Goal: Check status: Check status

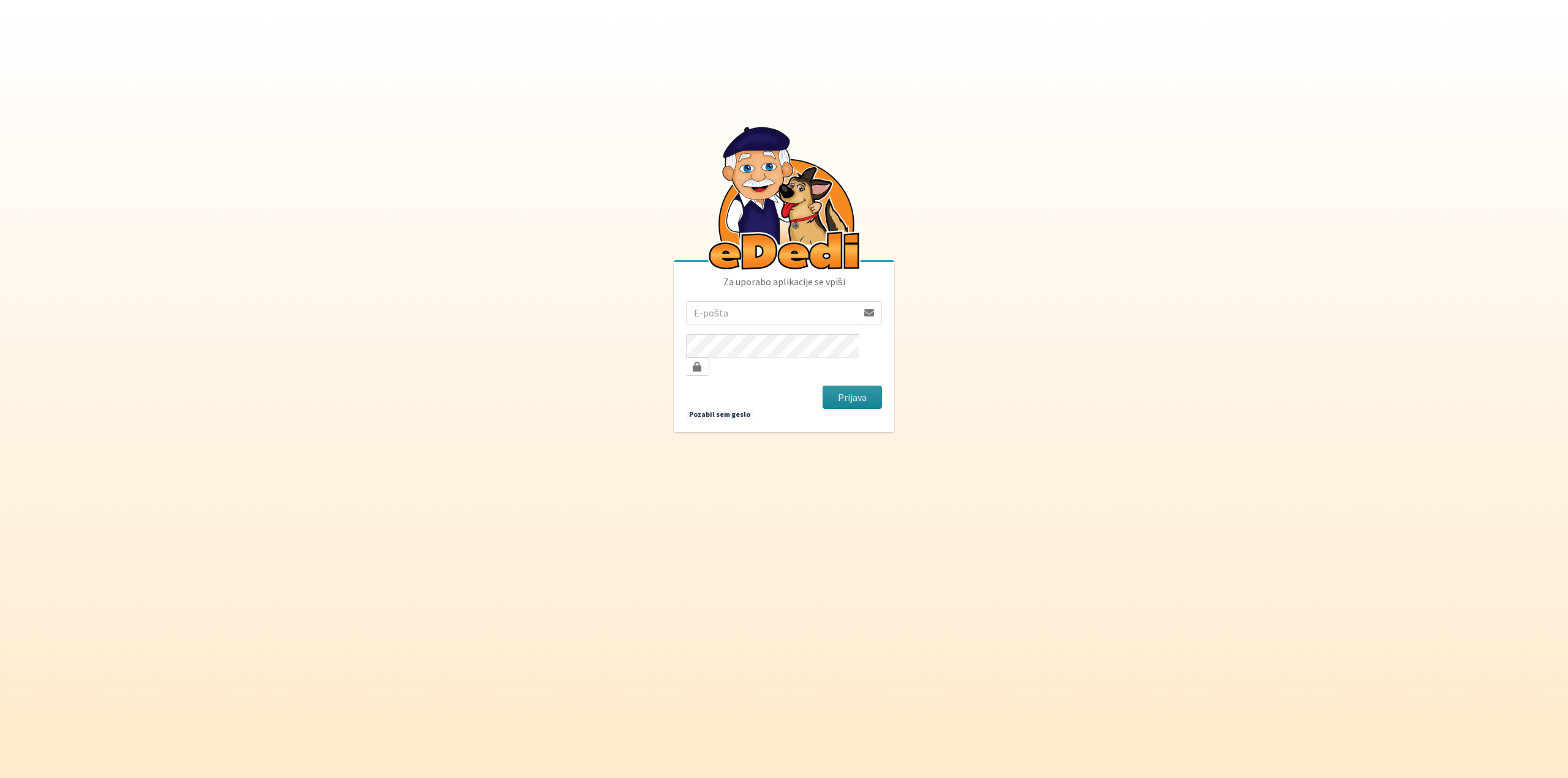
type input "krajnik@gmail.com"
click at [853, 386] on button "Prijava" at bounding box center [852, 397] width 59 height 23
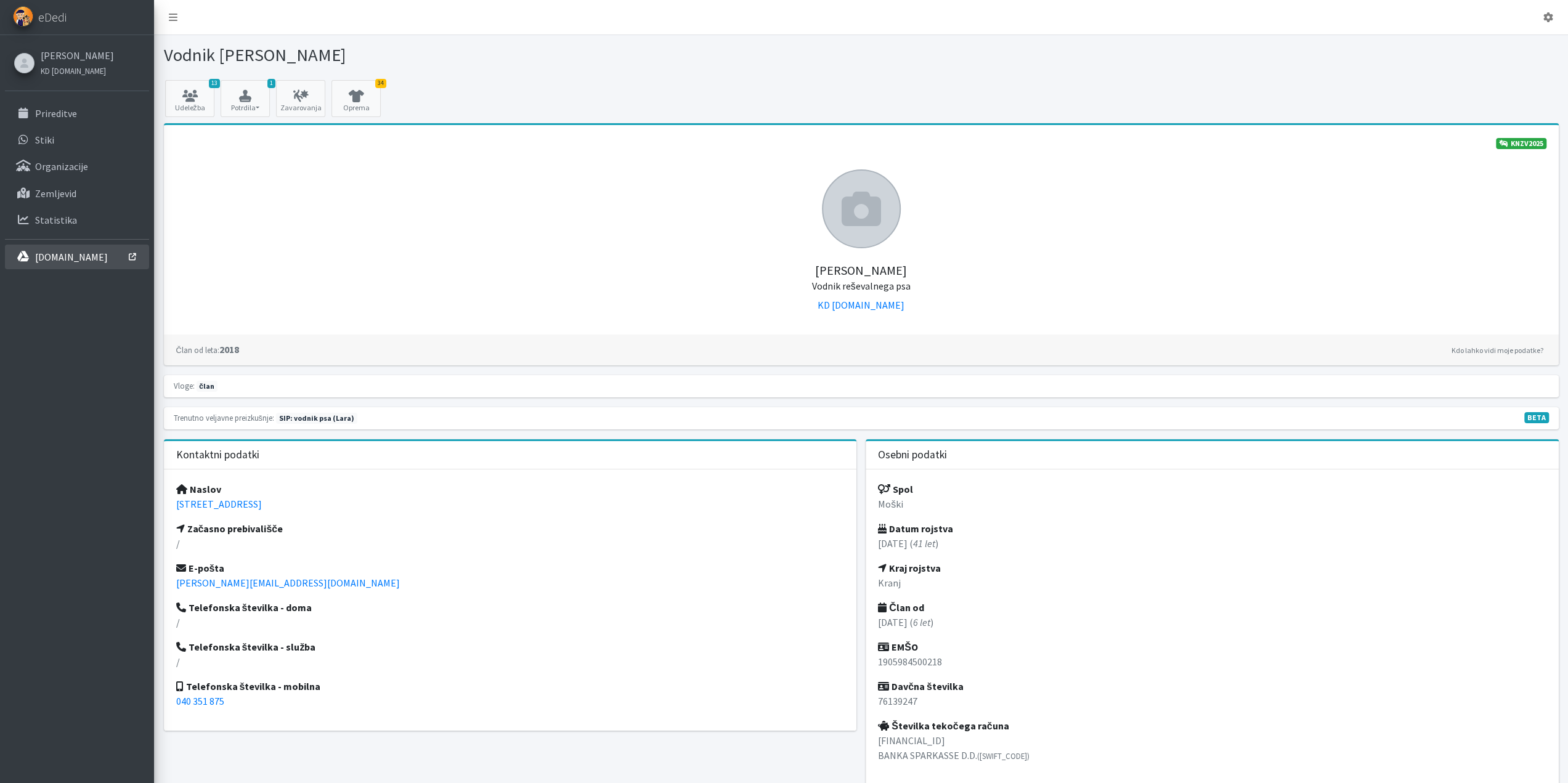
click at [67, 259] on p "[DOMAIN_NAME]" at bounding box center [72, 257] width 72 height 12
click at [184, 98] on icon at bounding box center [190, 96] width 42 height 12
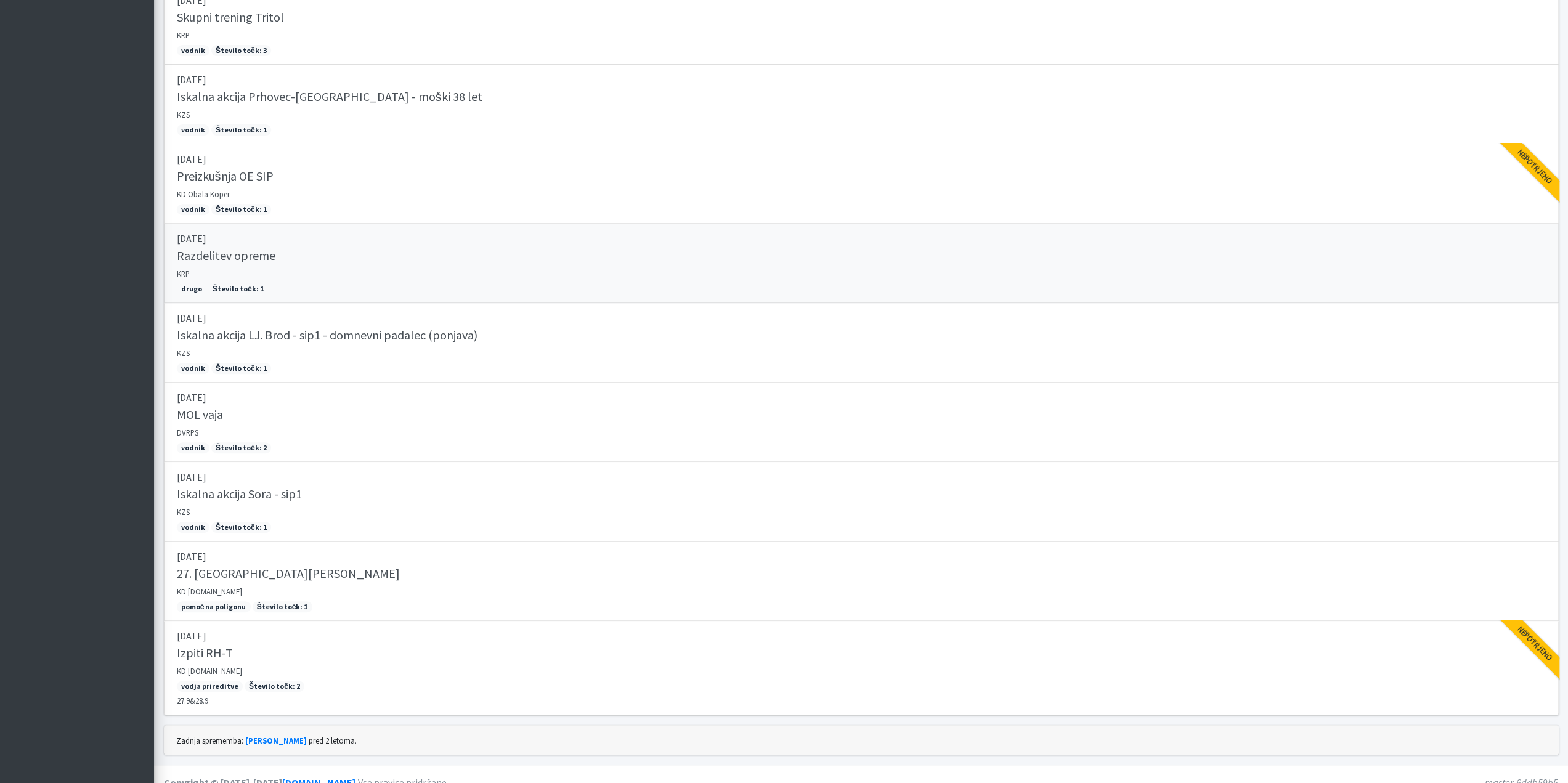
scroll to position [450, 0]
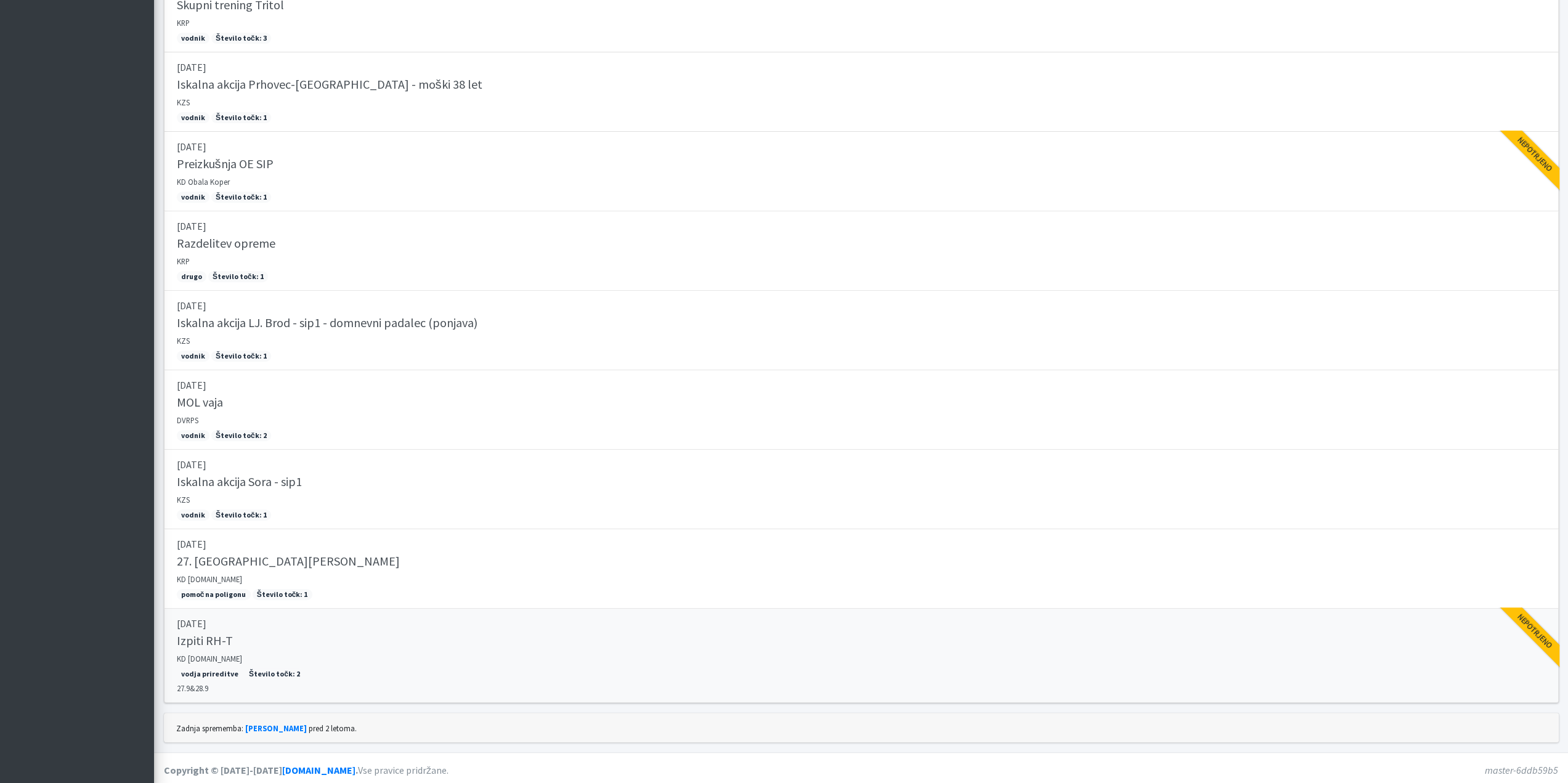
click at [336, 628] on link "27.09.2025 Izpiti RH-T KD SAR.SI vodja prireditve Število točk: 2 27.9&28.9 Nep…" at bounding box center [861, 655] width 1395 height 94
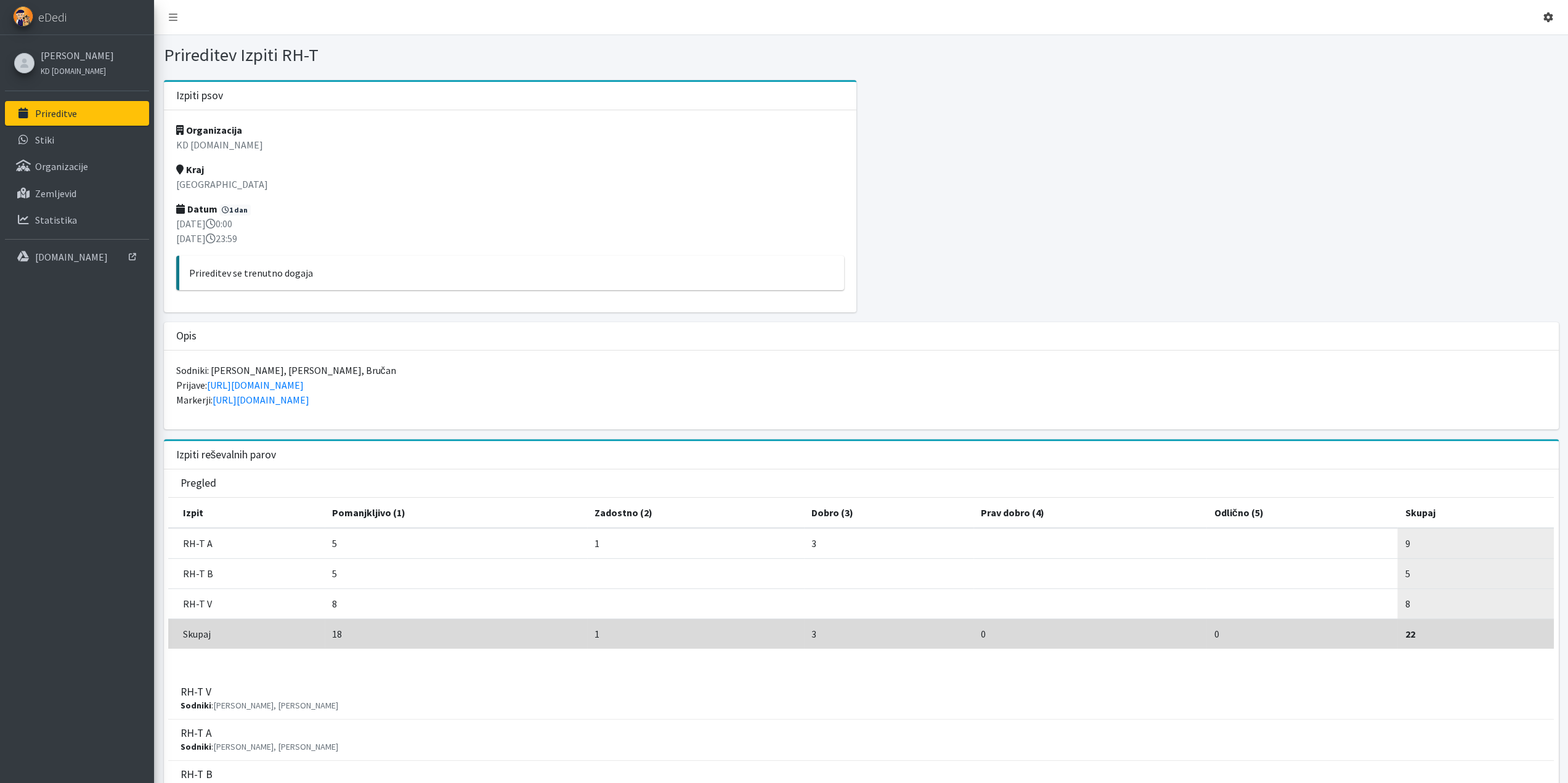
click at [1550, 13] on icon at bounding box center [1549, 17] width 10 height 10
click at [179, 17] on link at bounding box center [173, 17] width 28 height 25
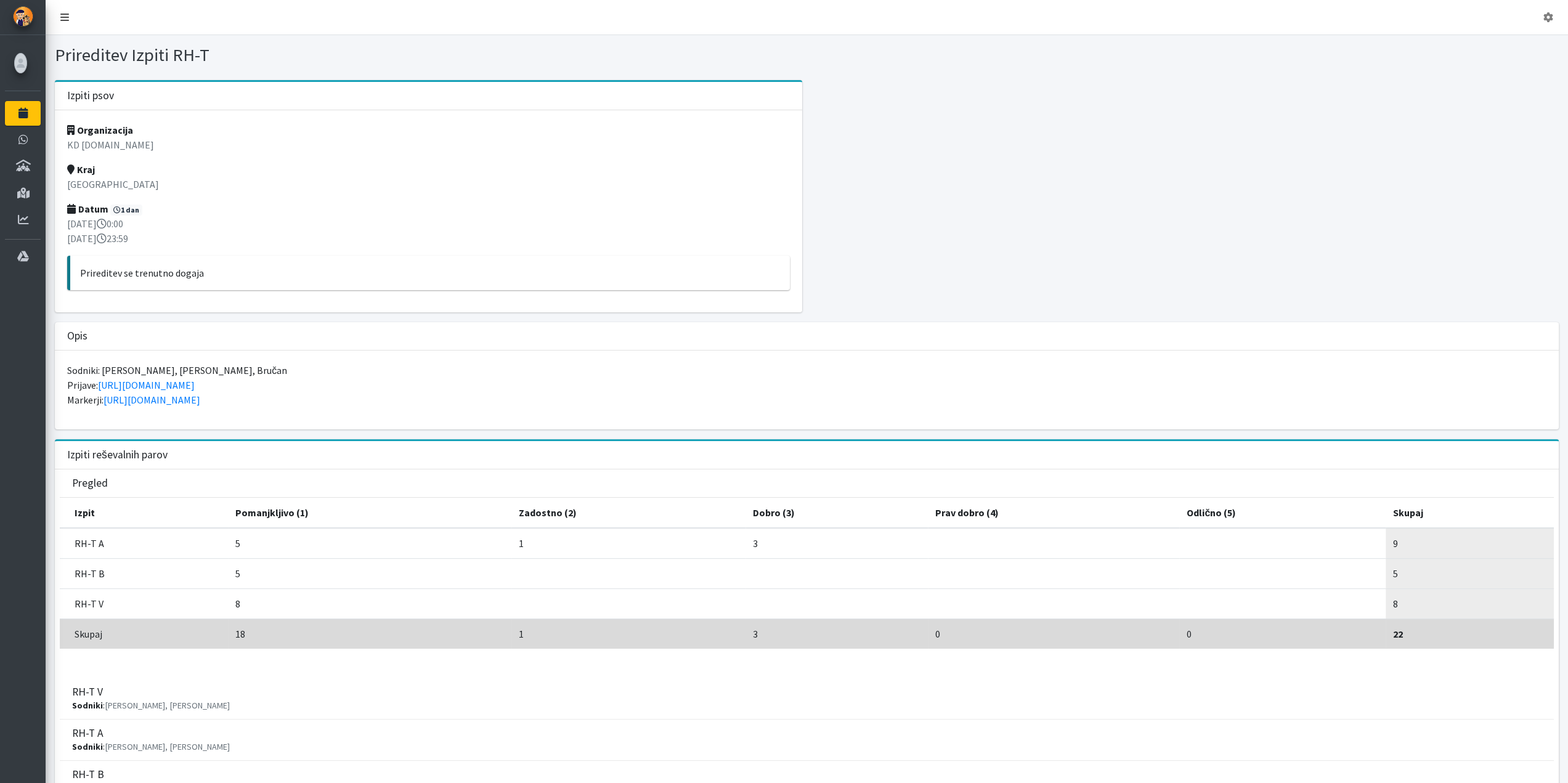
click at [67, 14] on icon at bounding box center [64, 17] width 9 height 10
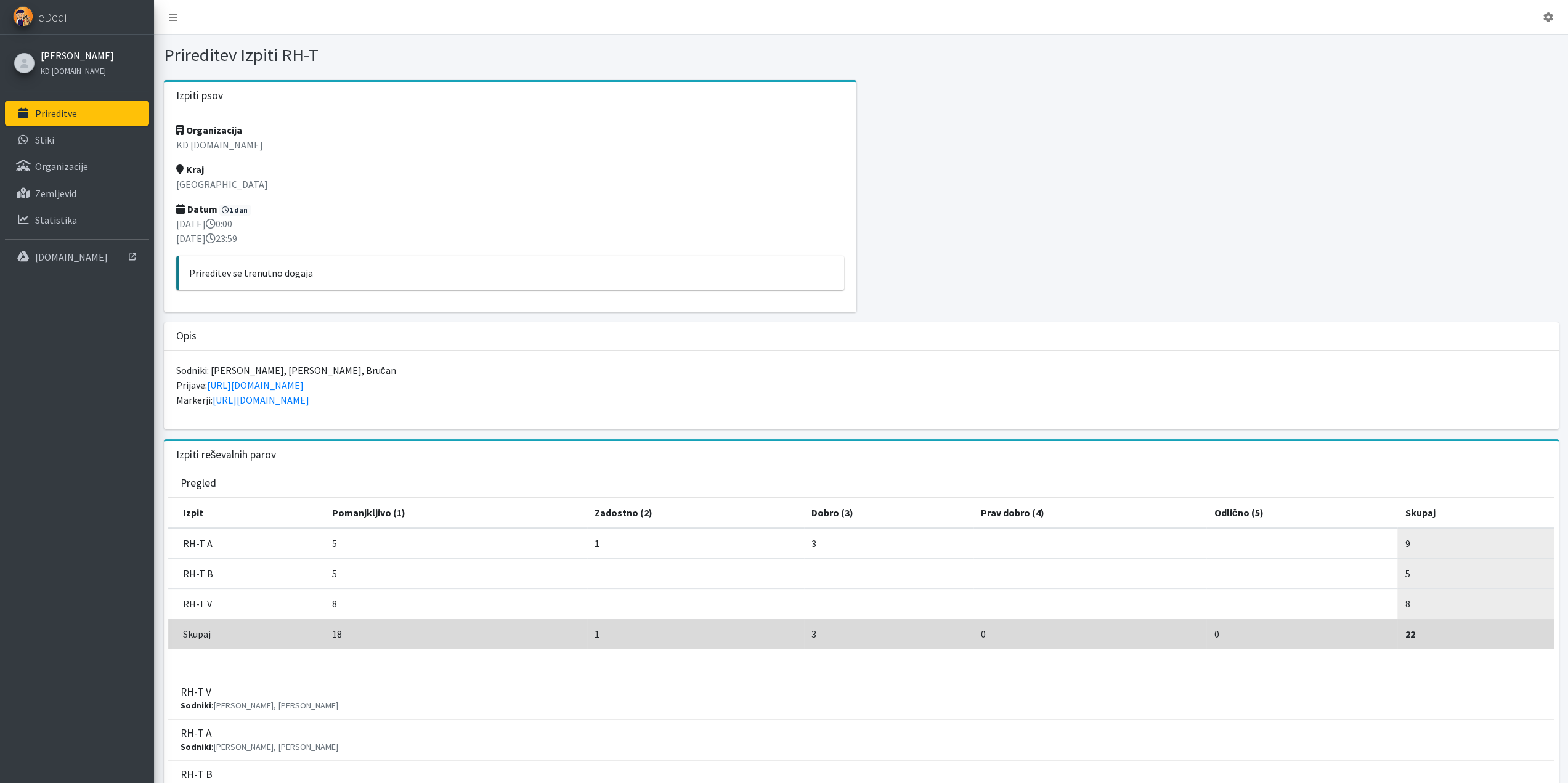
click at [97, 56] on link "[PERSON_NAME]" at bounding box center [77, 56] width 73 height 14
